Goal: Task Accomplishment & Management: Manage account settings

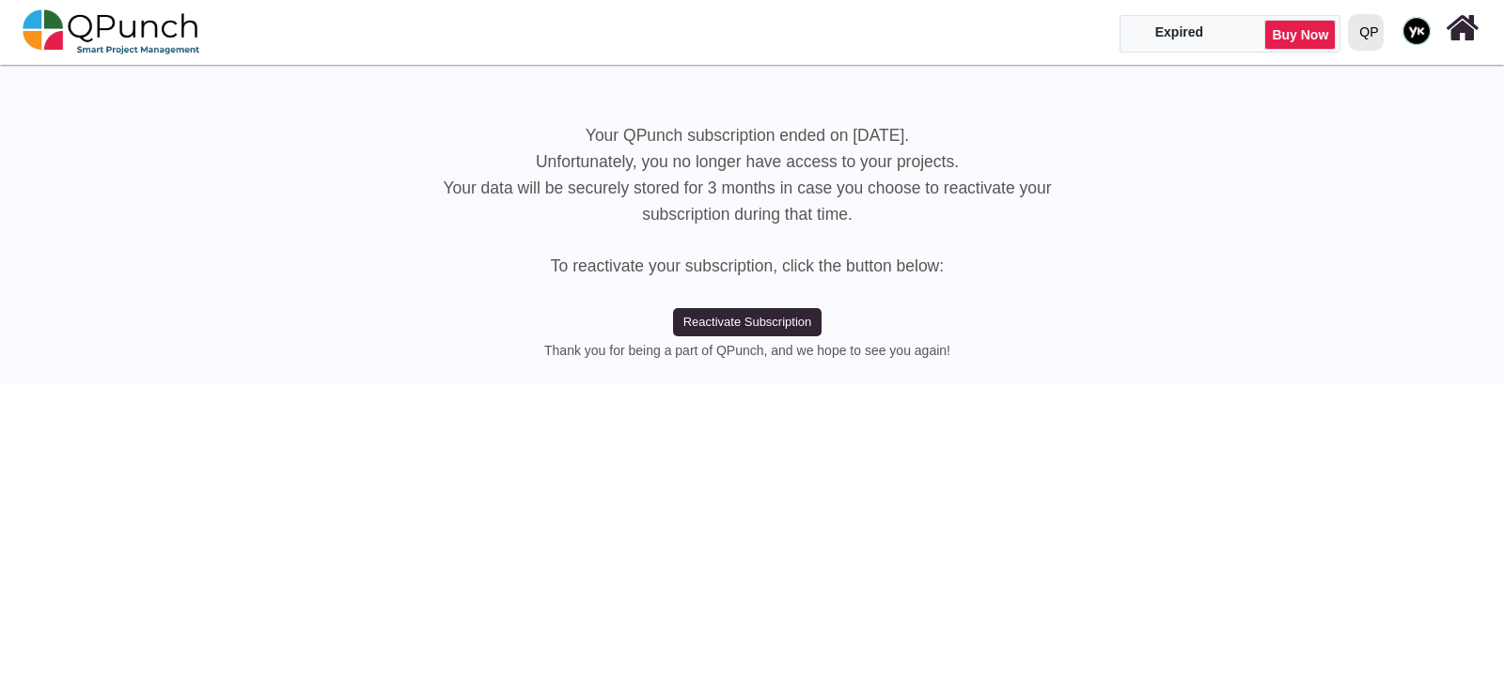
click at [1364, 30] on div "QP" at bounding box center [1368, 32] width 19 height 33
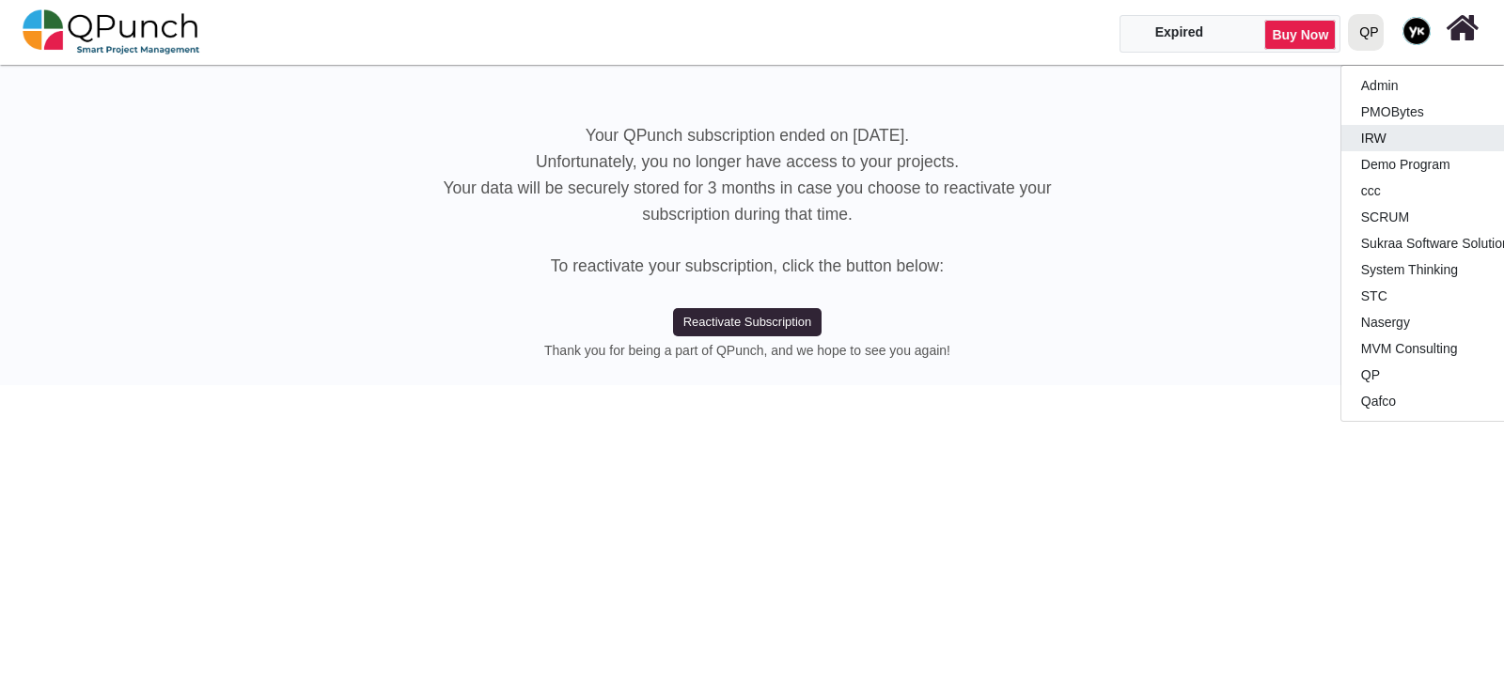
click at [1387, 133] on link "IRW" at bounding box center [1452, 138] width 222 height 26
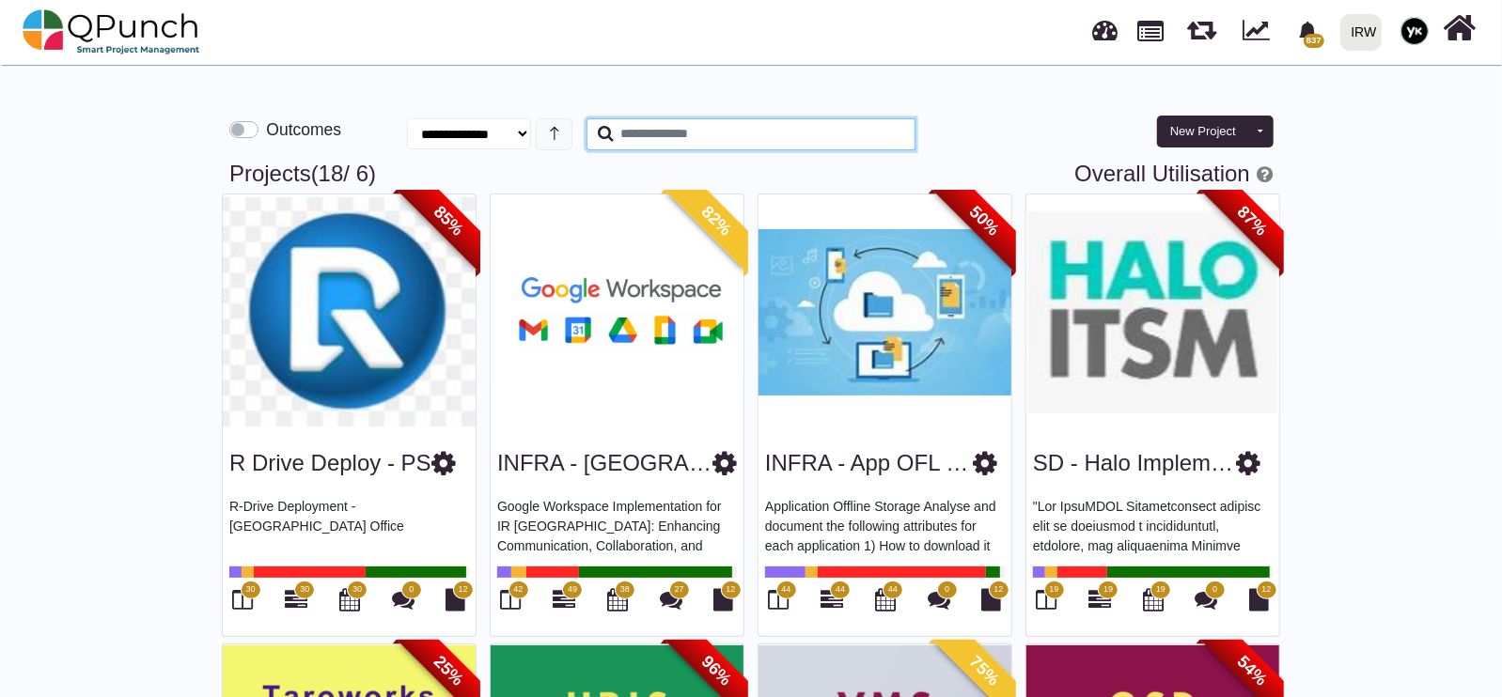
click at [656, 133] on input "text" at bounding box center [750, 134] width 329 height 32
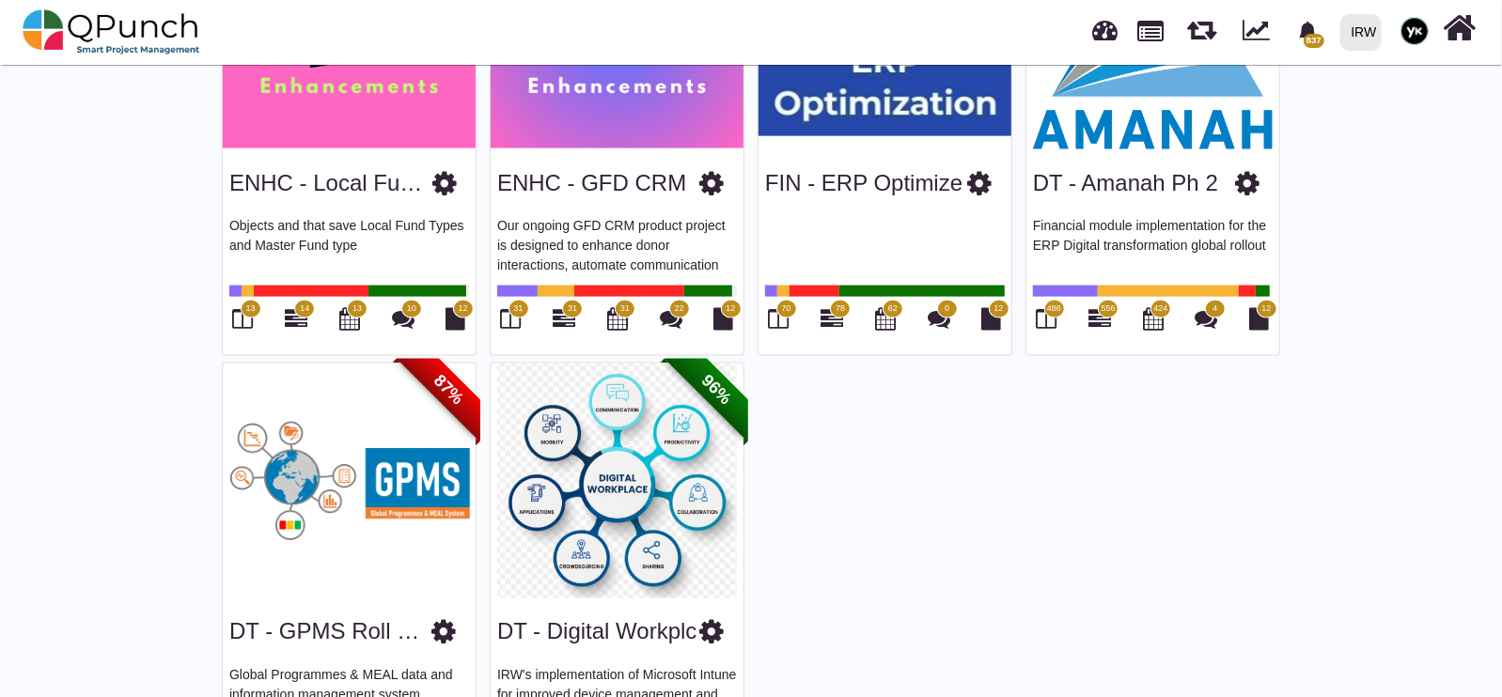
scroll to position [1762, 0]
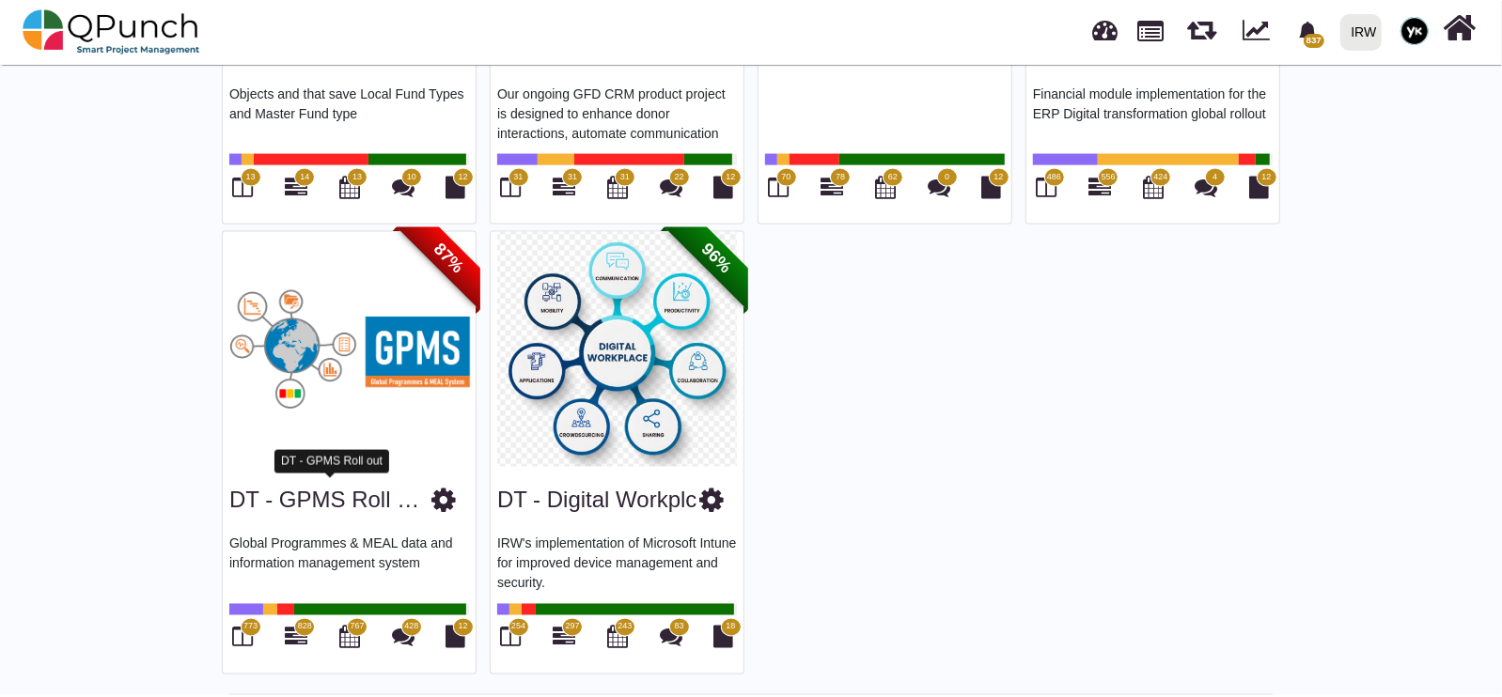
click at [354, 488] on link "DT - GPMS Roll out" at bounding box center [331, 500] width 204 height 25
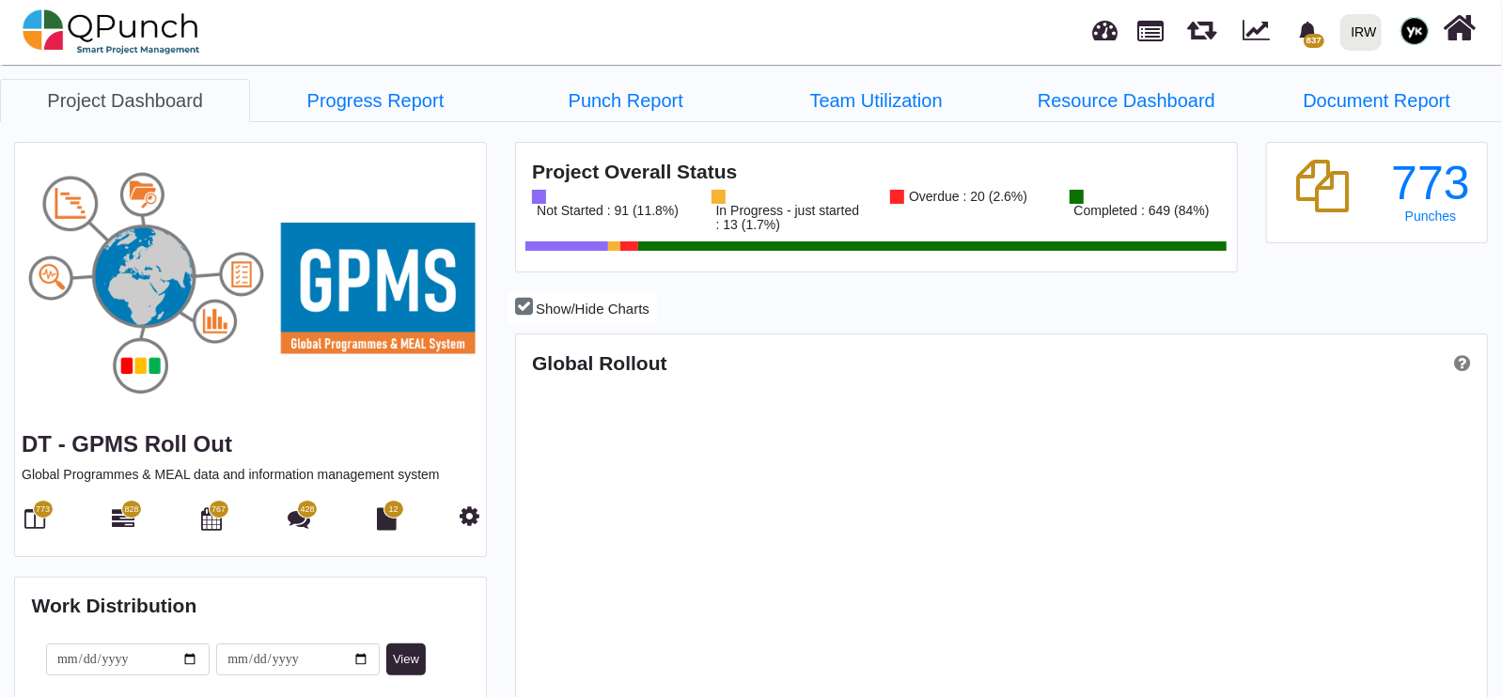
scroll to position [427, 966]
click at [1177, 92] on link "Resource Dashboard" at bounding box center [1126, 100] width 250 height 43
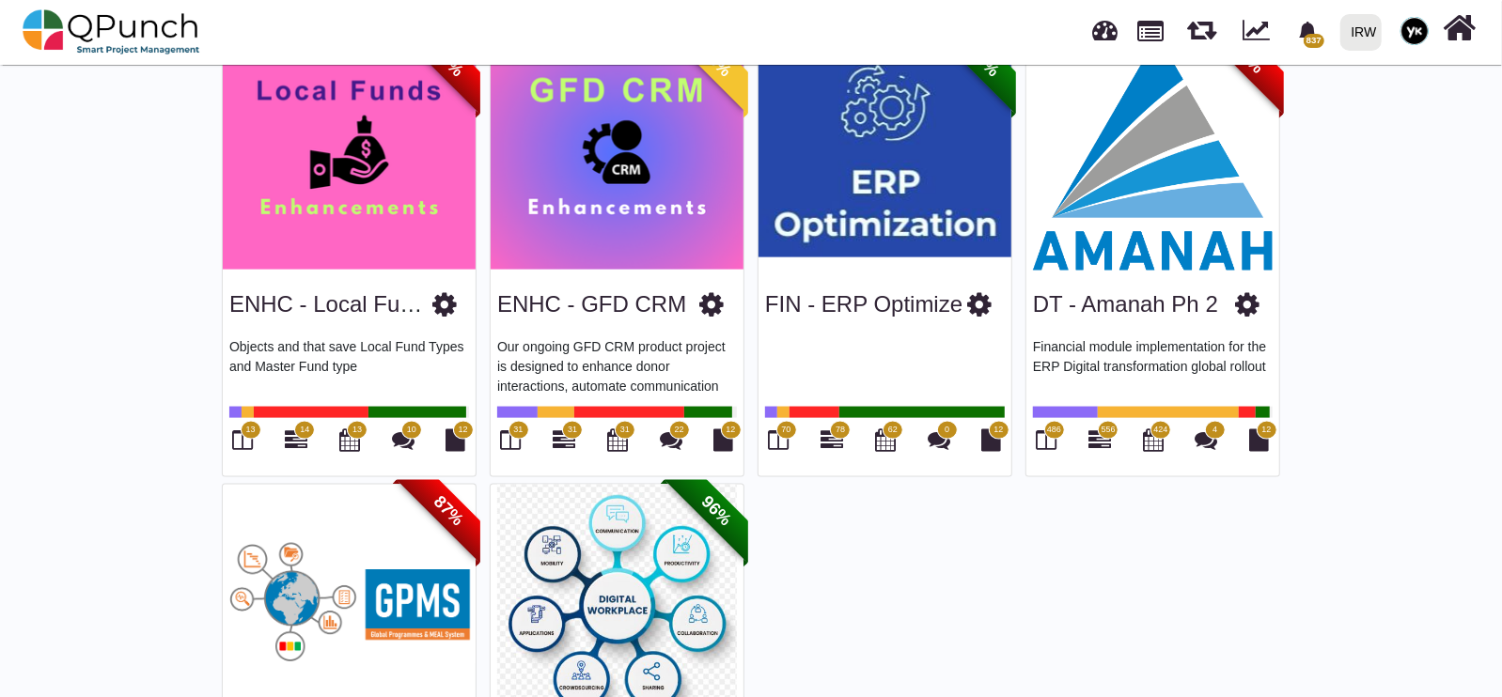
scroll to position [1749, 0]
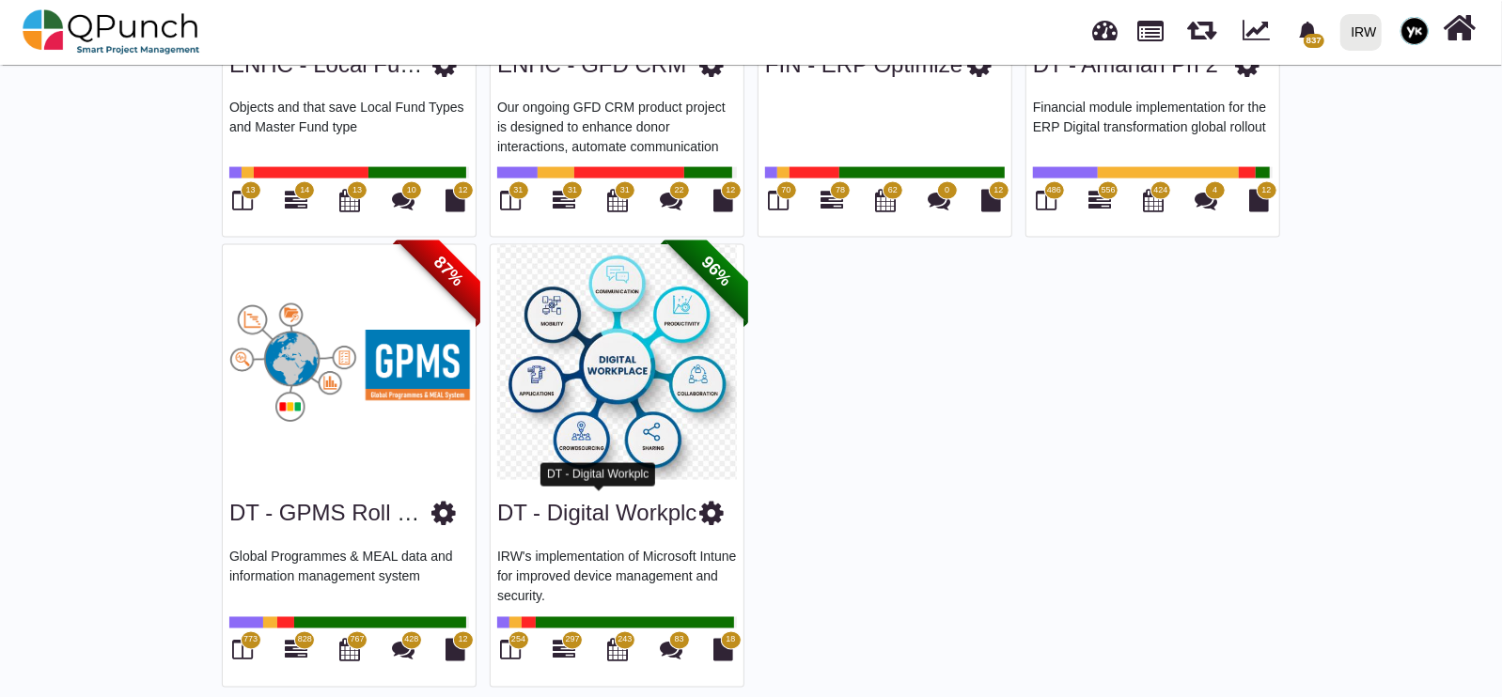
click at [595, 506] on link "DT - Digital Workplc" at bounding box center [596, 513] width 199 height 25
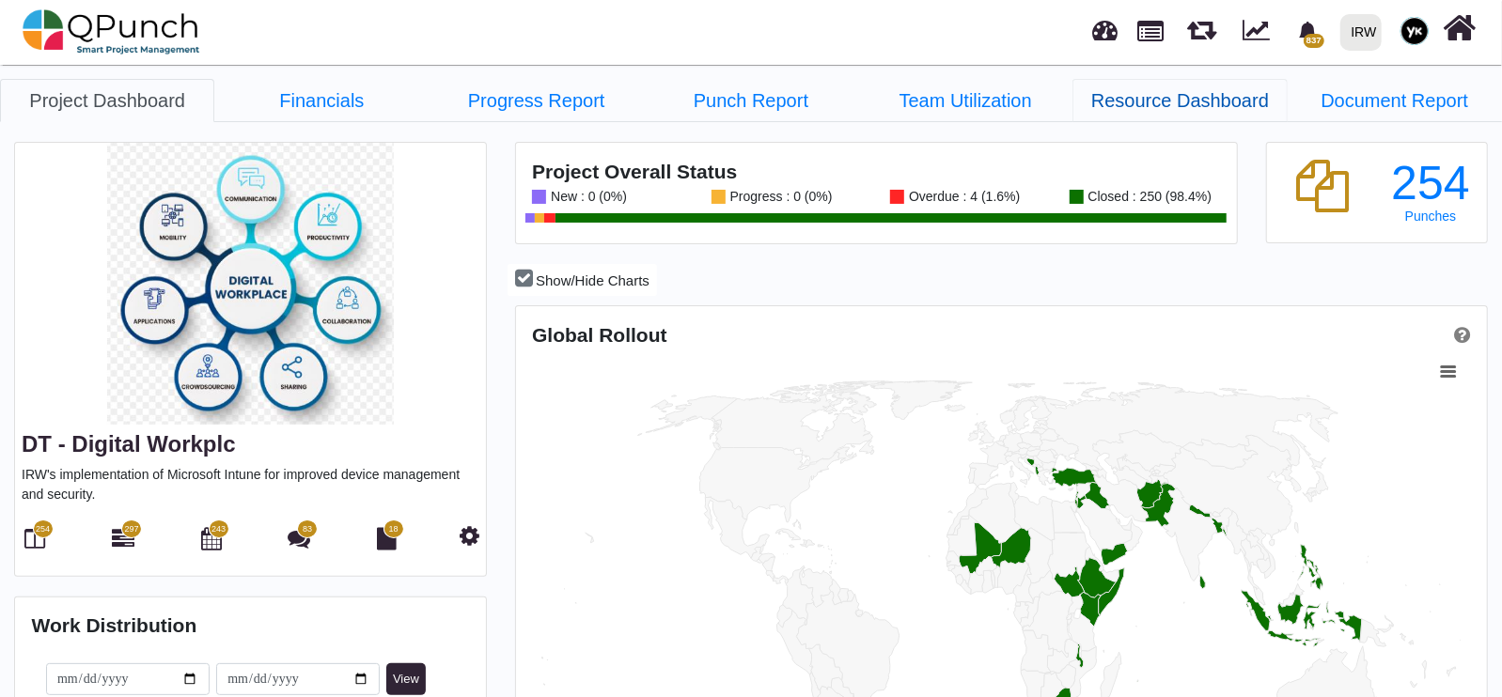
scroll to position [307, 321]
click at [1128, 93] on link "Resource Dashboard" at bounding box center [1179, 100] width 214 height 43
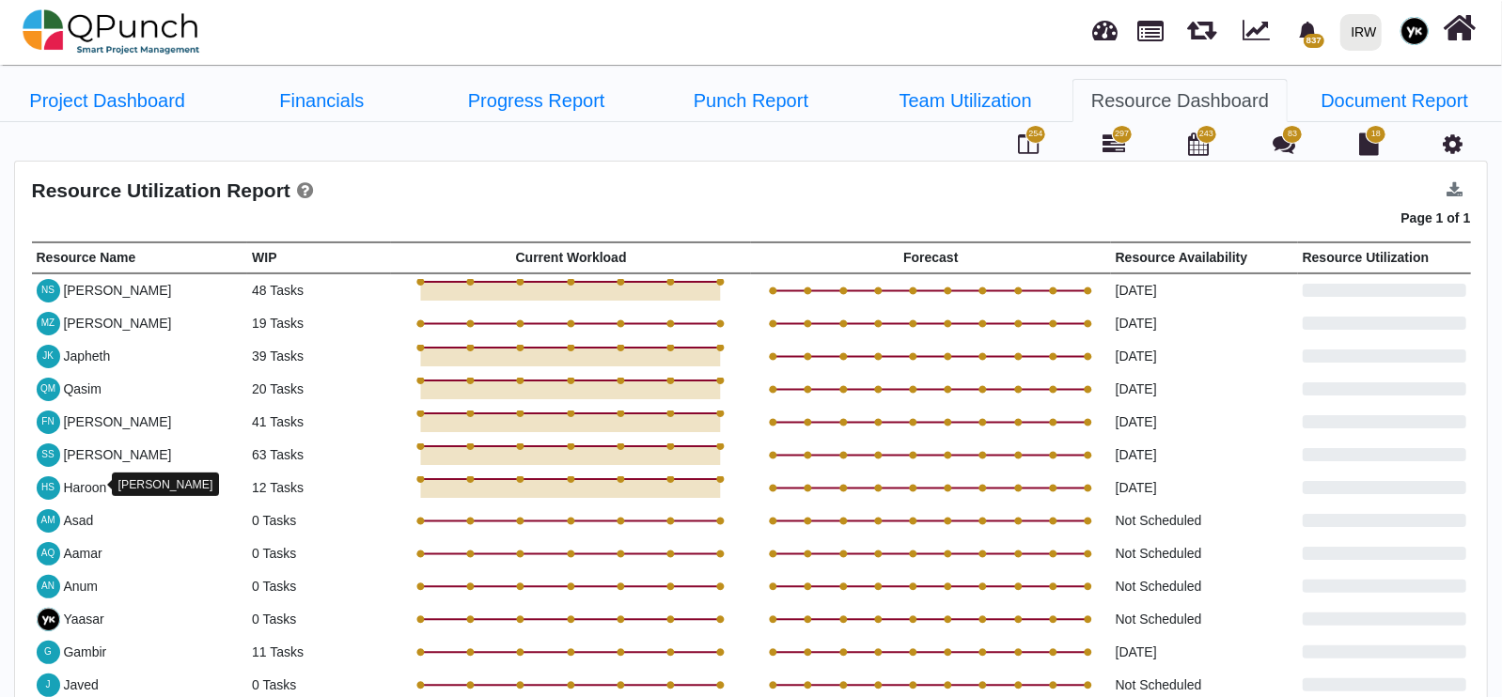
click at [92, 481] on div "Haroon" at bounding box center [84, 488] width 43 height 20
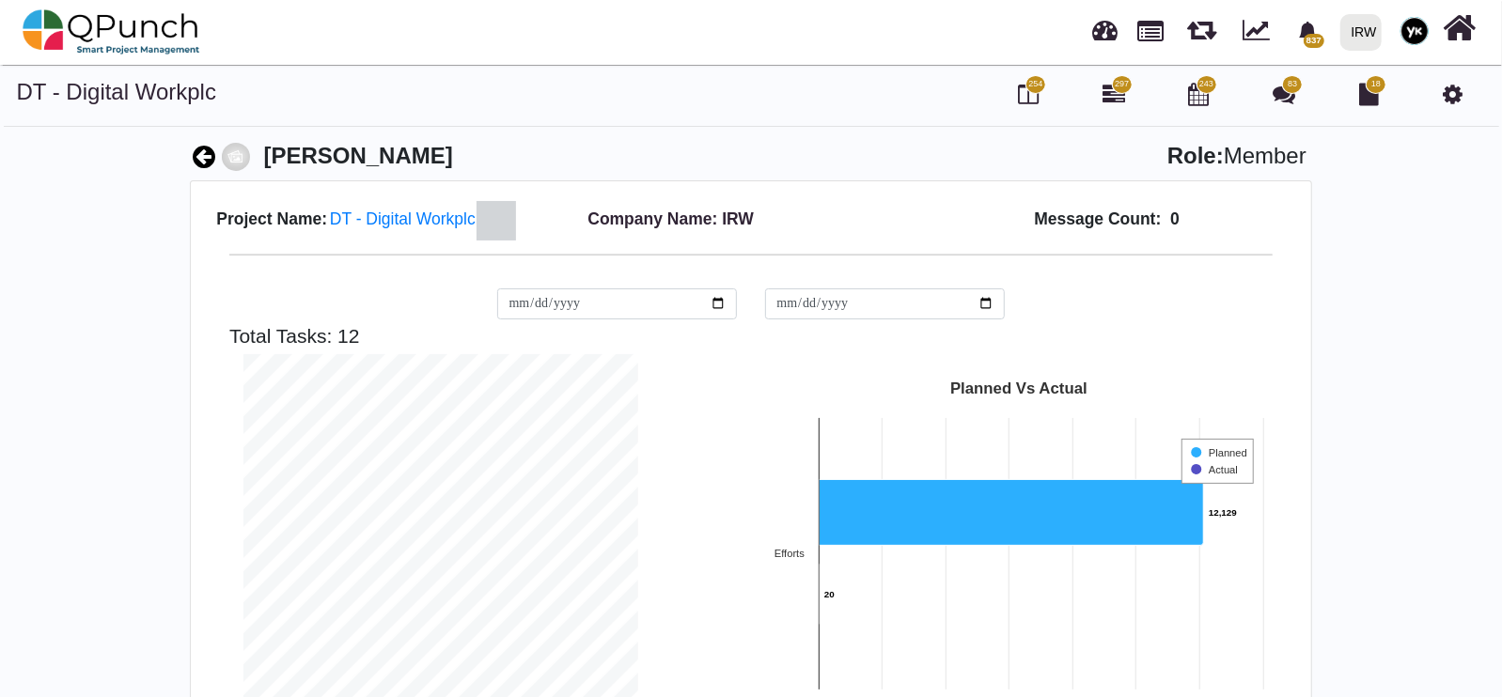
click at [208, 157] on icon at bounding box center [205, 157] width 23 height 26
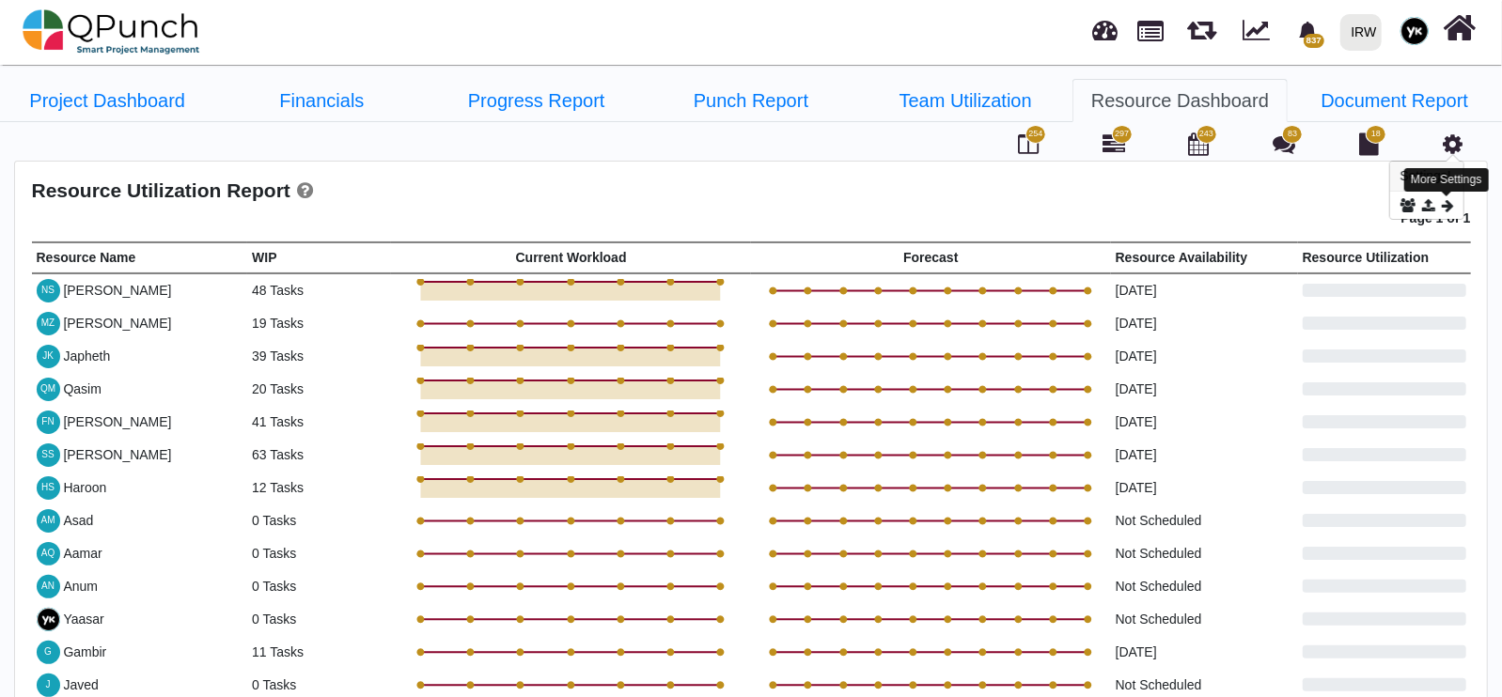
click at [1445, 199] on icon at bounding box center [1448, 205] width 12 height 14
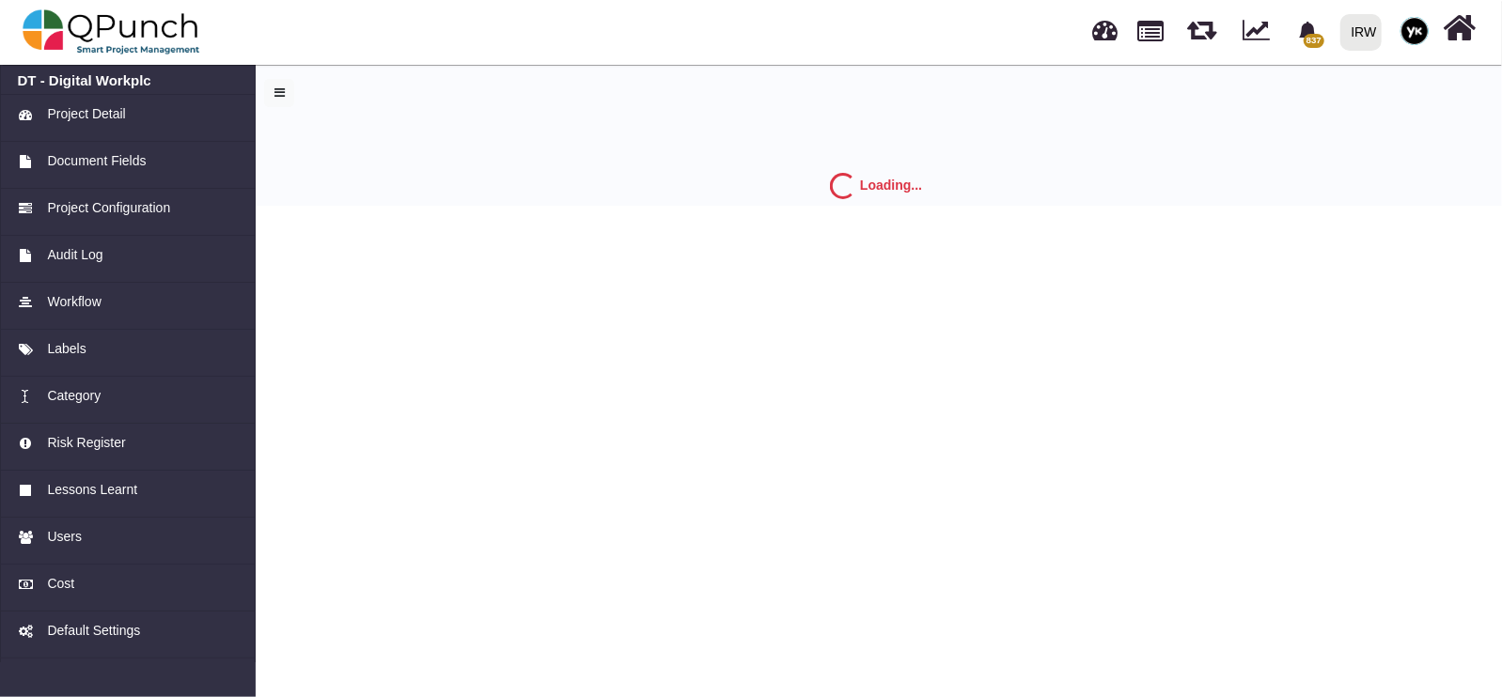
select select "*"
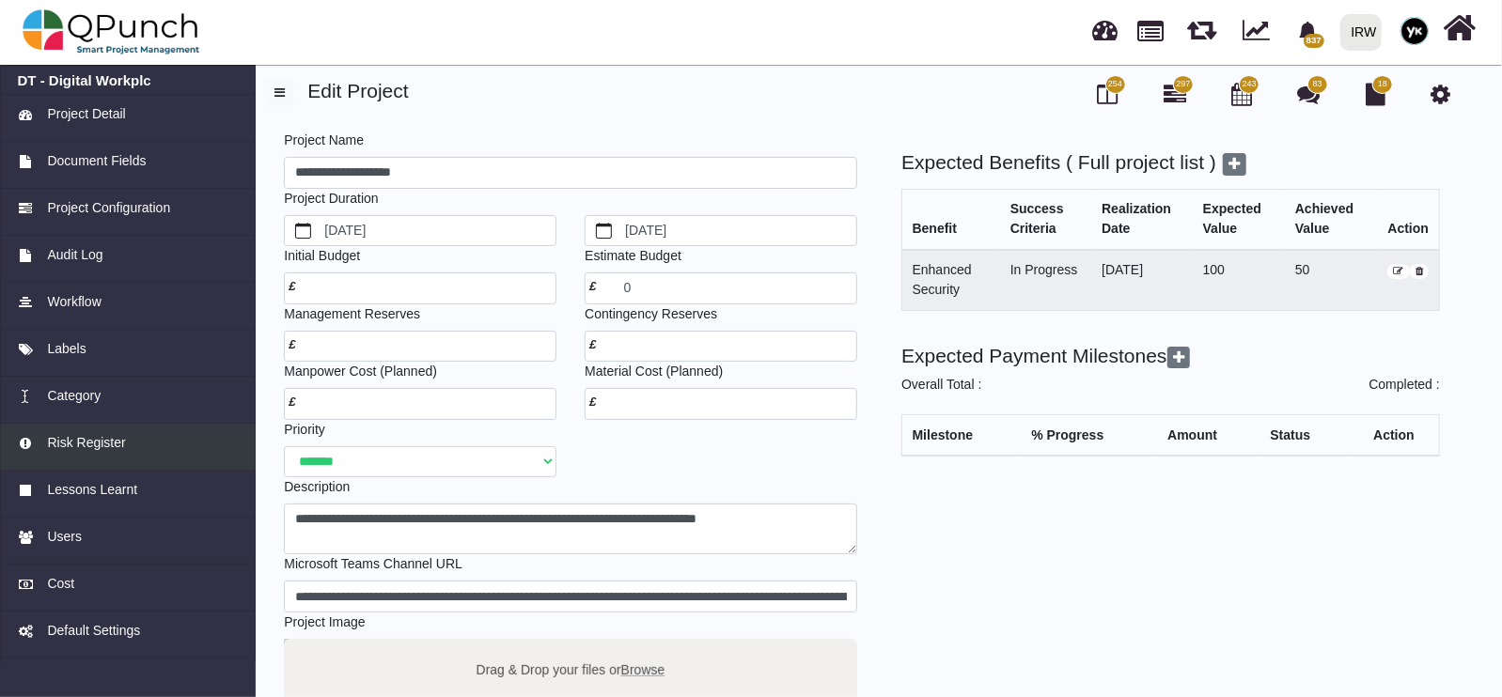
scroll to position [476, 0]
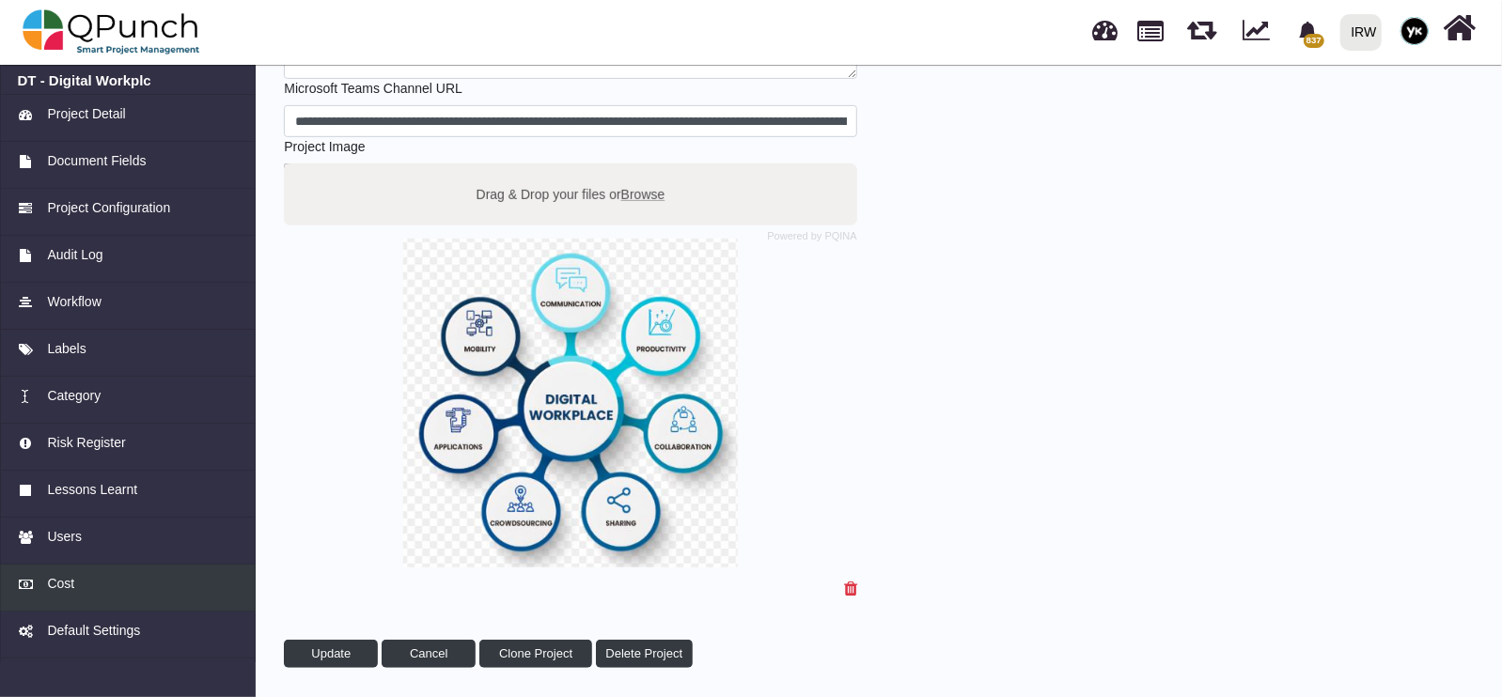
click at [52, 585] on span "Cost" at bounding box center [60, 584] width 27 height 20
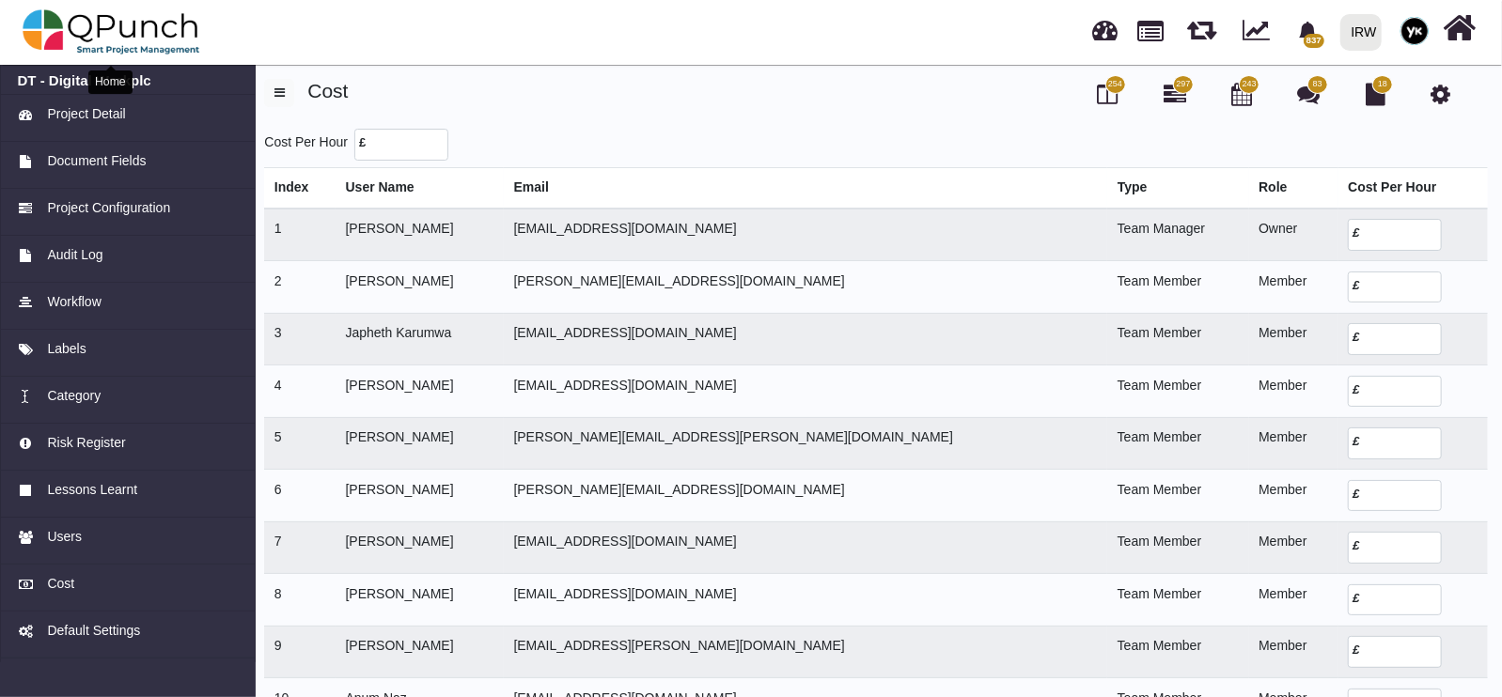
click at [169, 32] on img at bounding box center [112, 32] width 178 height 56
